Goal: Find specific page/section: Find specific page/section

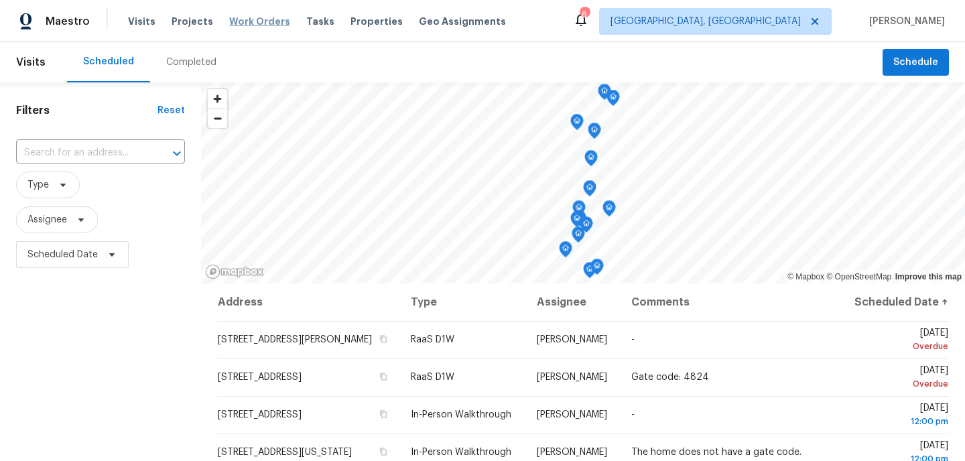
click at [239, 25] on span "Work Orders" at bounding box center [259, 21] width 61 height 13
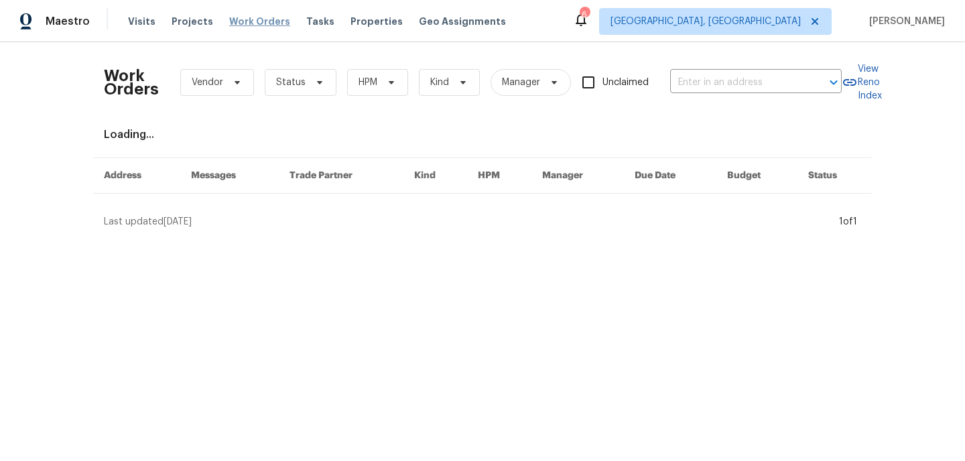
click at [241, 20] on span "Work Orders" at bounding box center [259, 21] width 61 height 13
click at [371, 80] on span "HPM" at bounding box center [368, 82] width 19 height 13
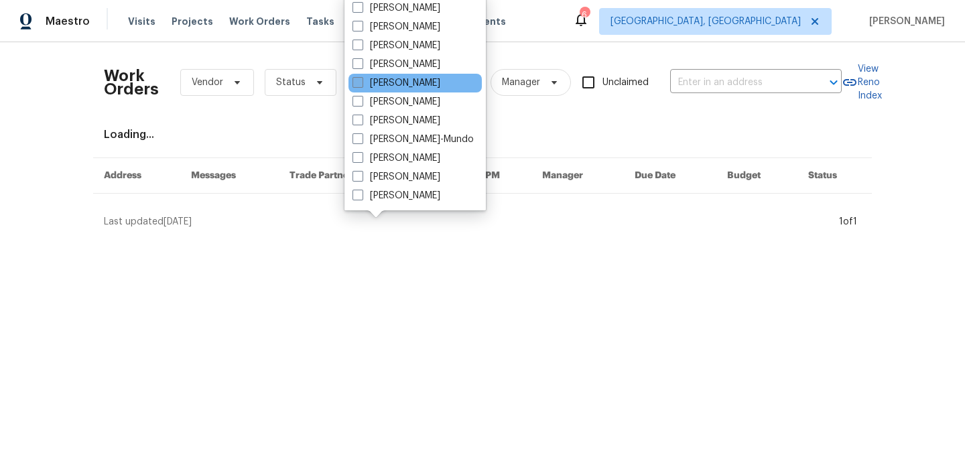
click at [361, 87] on span at bounding box center [358, 82] width 11 height 11
click at [361, 85] on input "[PERSON_NAME]" at bounding box center [357, 80] width 9 height 9
checkbox input "true"
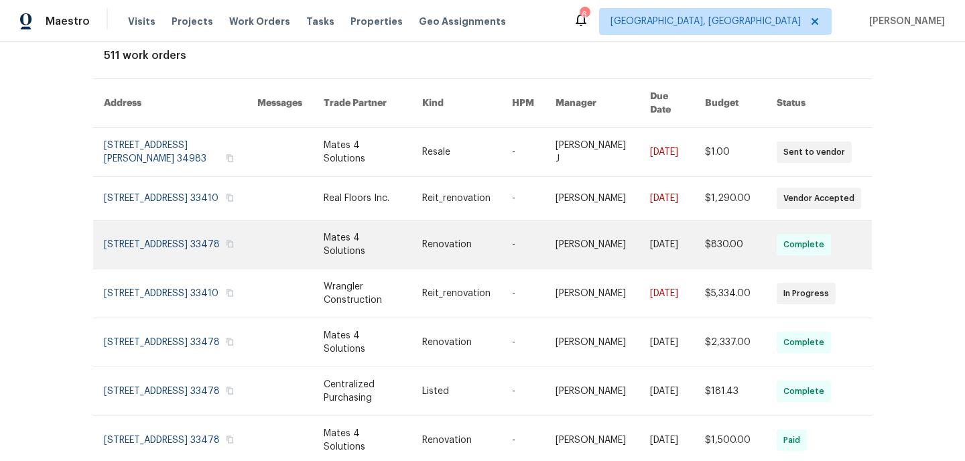
scroll to position [71, 0]
